Goal: Task Accomplishment & Management: Manage account settings

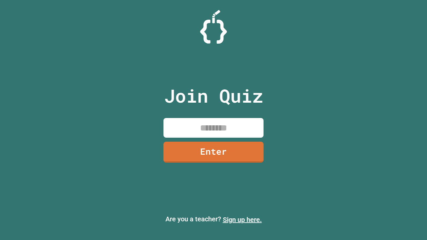
click at [242, 220] on link "Sign up here." at bounding box center [242, 220] width 39 height 8
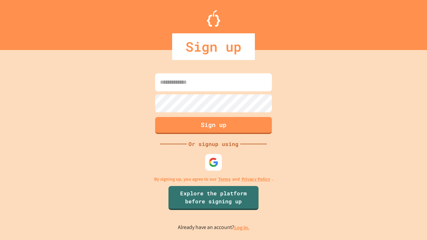
click at [242, 228] on link "Log in." at bounding box center [241, 227] width 15 height 7
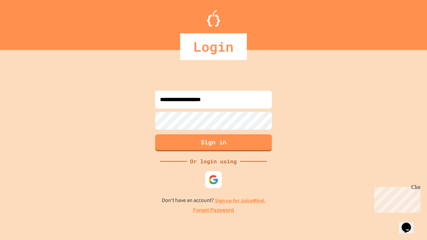
type input "**********"
